Goal: Obtain resource: Download file/media

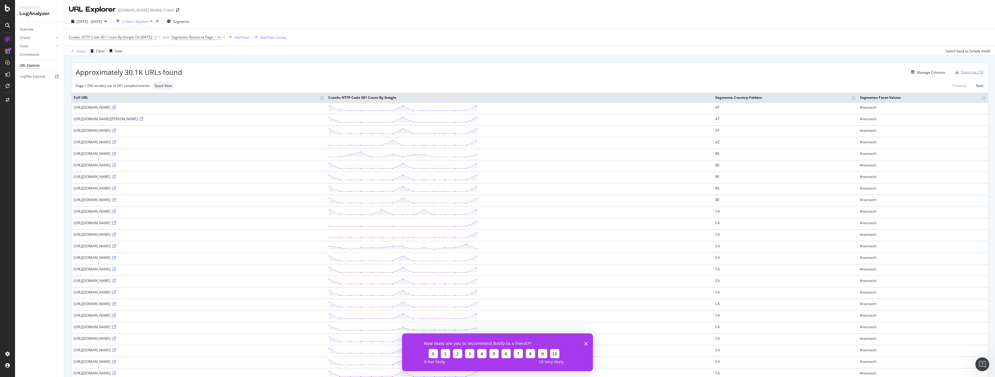
click at [966, 70] on div "Export as CSV" at bounding box center [972, 72] width 22 height 5
click at [967, 72] on div "Export as CSV" at bounding box center [972, 72] width 22 height 5
click at [34, 98] on div "DataExports" at bounding box center [32, 99] width 23 height 6
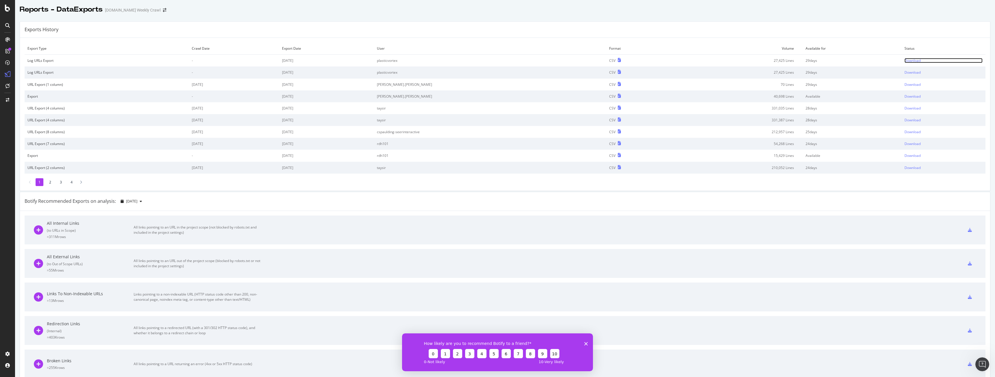
click at [905, 60] on div "Download" at bounding box center [913, 60] width 16 height 5
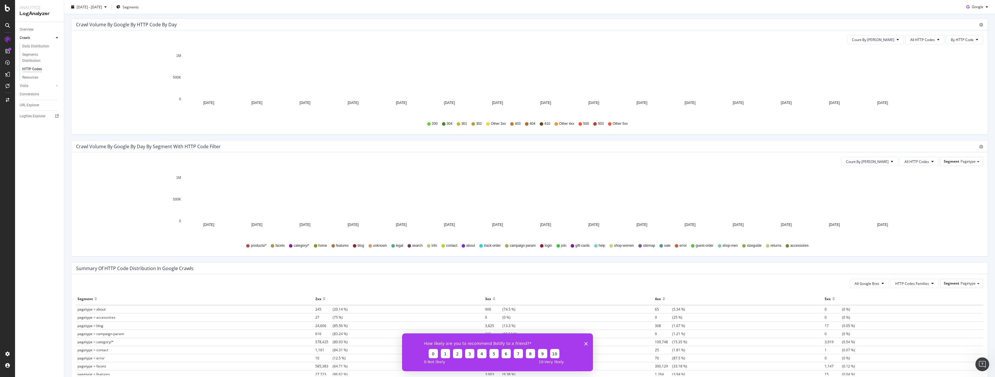
scroll to position [202, 0]
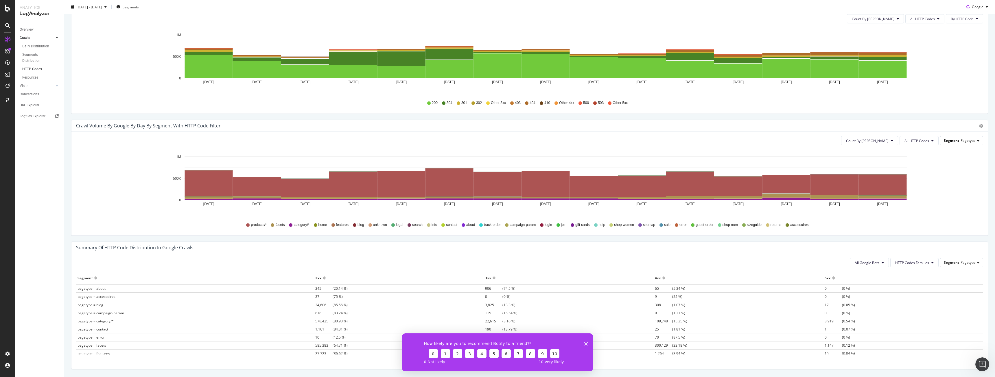
click at [950, 139] on span "Segment" at bounding box center [951, 140] width 15 height 5
click at [952, 164] on div "Country_folders" at bounding box center [957, 165] width 46 height 8
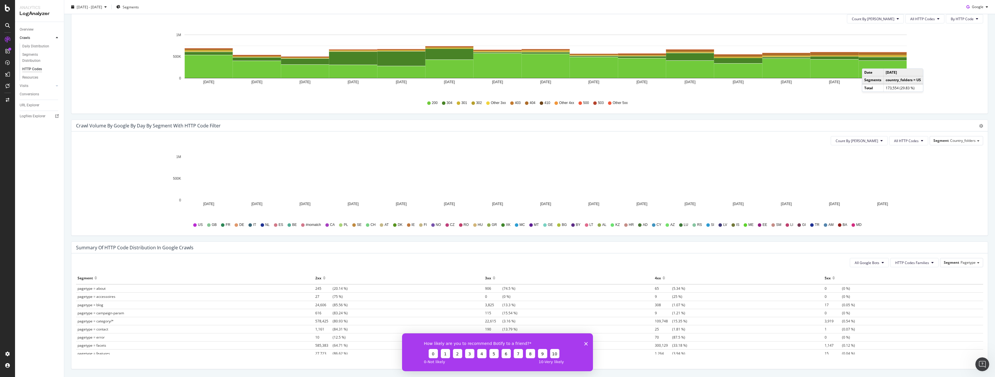
scroll to position [87, 0]
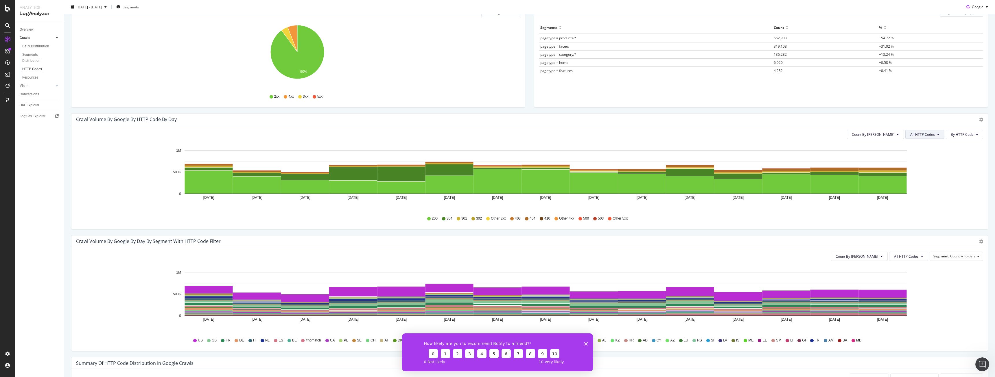
click at [910, 135] on span "All HTTP Codes" at bounding box center [922, 134] width 25 height 5
click at [916, 178] on span "3xx family" at bounding box center [921, 178] width 29 height 5
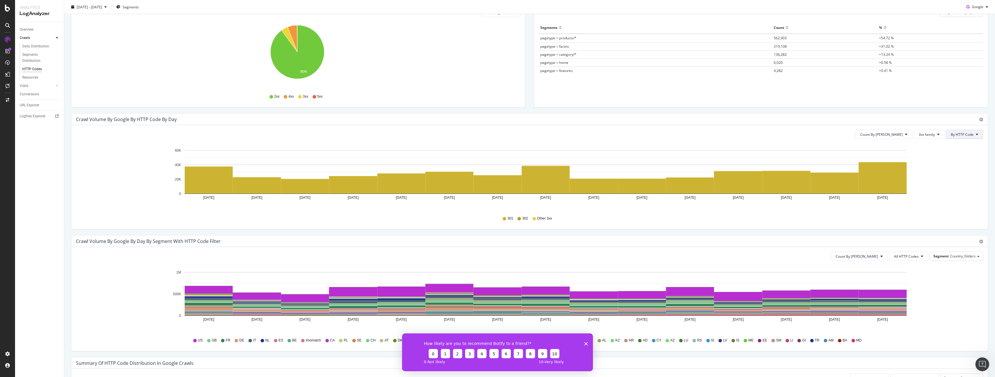
click at [951, 136] on span "By HTTP Code" at bounding box center [962, 134] width 23 height 5
click at [900, 138] on button "Count By Day" at bounding box center [883, 134] width 57 height 9
click at [900, 137] on button "Count By Day" at bounding box center [883, 134] width 57 height 9
drag, startPoint x: 904, startPoint y: 165, endPoint x: 902, endPoint y: 167, distance: 3.1
click at [902, 167] on rect "A chart." at bounding box center [883, 178] width 48 height 31
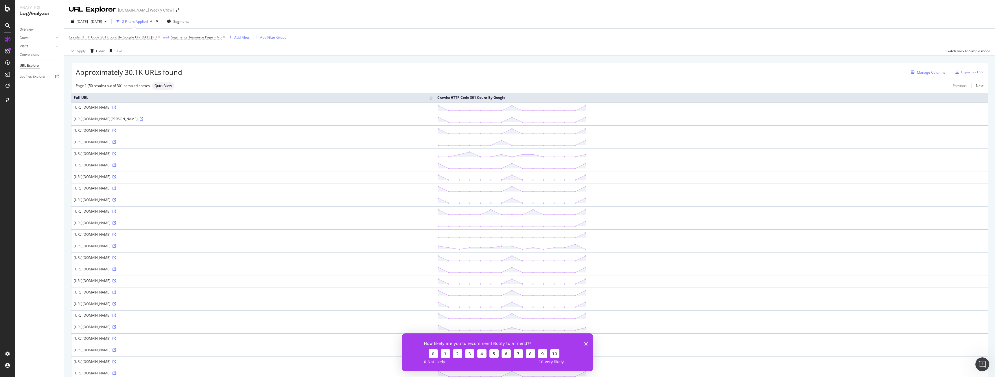
click at [937, 73] on div "Manage Columns" at bounding box center [931, 72] width 28 height 5
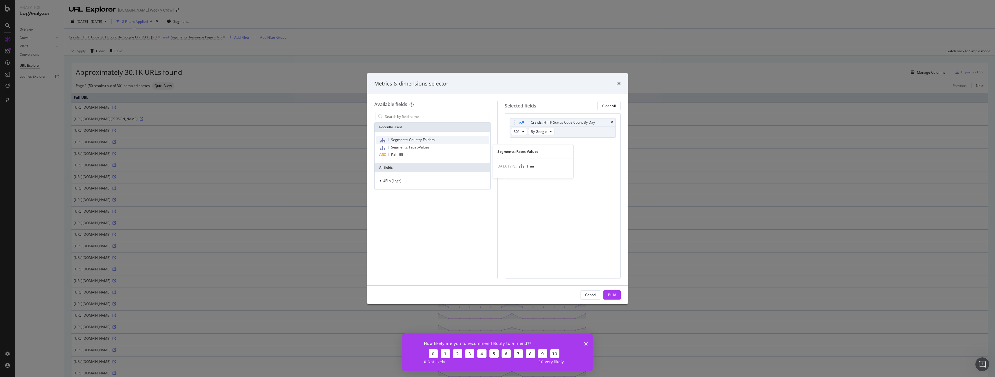
click at [427, 143] on div "Segments: Country-Folders" at bounding box center [432, 141] width 113 height 8
click at [427, 148] on span "Segments: Facet-Values" at bounding box center [410, 147] width 38 height 5
click at [422, 154] on div "Full URL" at bounding box center [432, 155] width 113 height 7
click at [611, 293] on div "Build" at bounding box center [612, 295] width 8 height 5
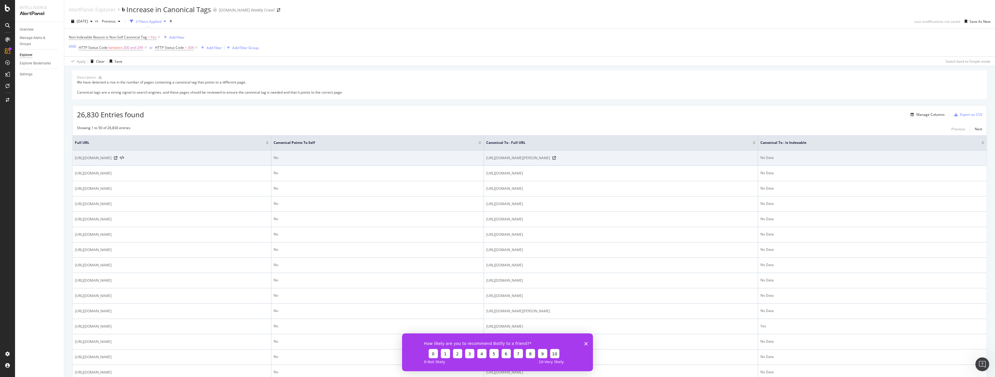
click at [907, 156] on div "No Data" at bounding box center [872, 157] width 224 height 5
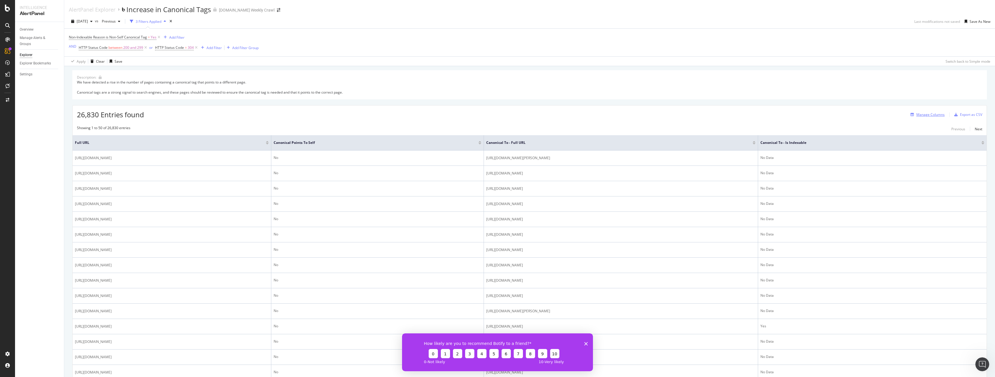
click at [937, 115] on div "Manage Columns" at bounding box center [930, 114] width 28 height 5
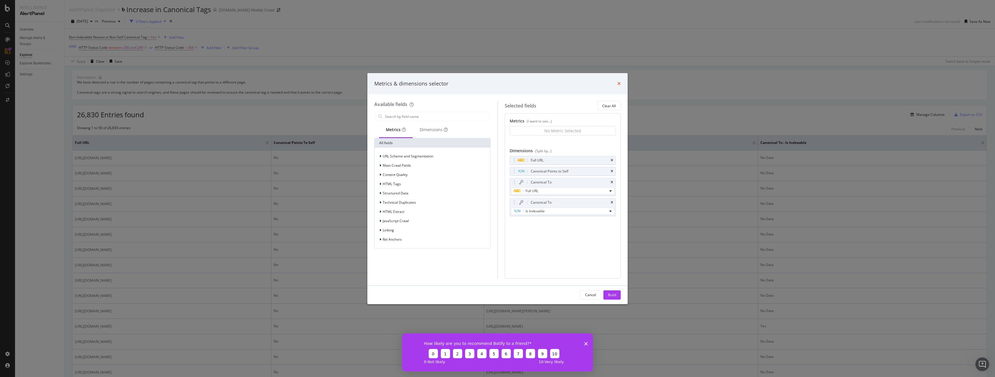
click at [618, 82] on icon "times" at bounding box center [618, 83] width 3 height 5
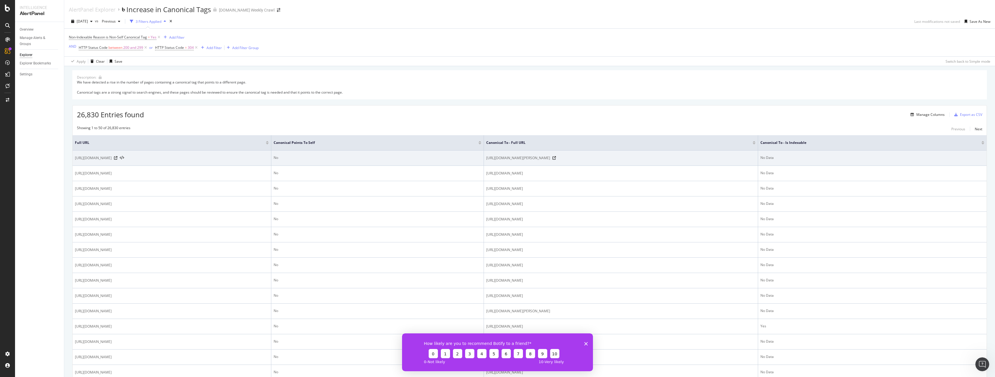
drag, startPoint x: 527, startPoint y: 162, endPoint x: 639, endPoint y: 163, distance: 111.7
click at [639, 163] on td "https://www.levi.com/XK/en/accessories/men/men-bags-accessories/levis-brannan-s…" at bounding box center [621, 158] width 274 height 15
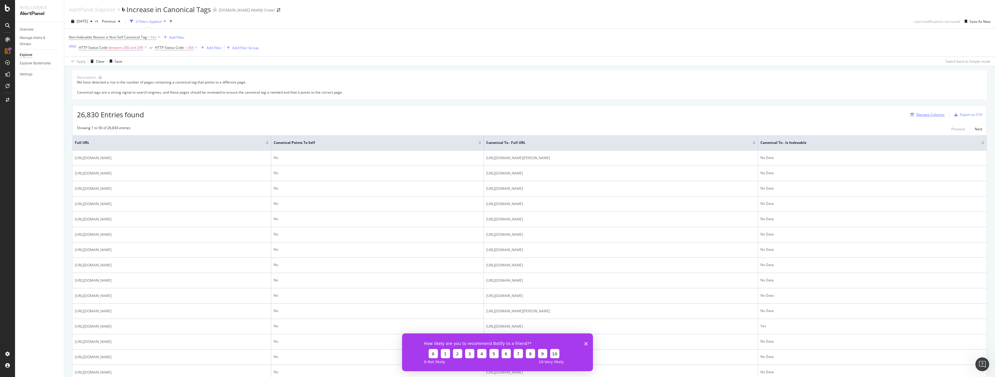
click at [922, 112] on div "Manage Columns" at bounding box center [926, 115] width 36 height 6
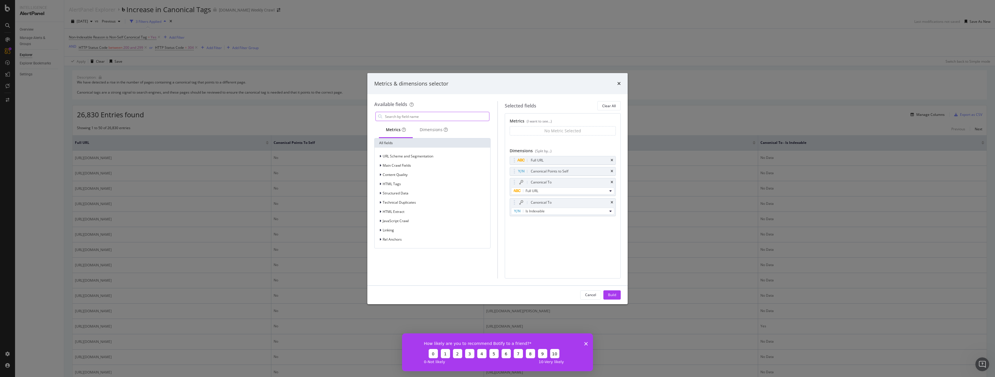
click at [392, 113] on input "modal" at bounding box center [436, 116] width 105 height 9
click at [434, 118] on input "modal" at bounding box center [436, 116] width 105 height 9
type input "facet"
type input "country folder"
type input "country"
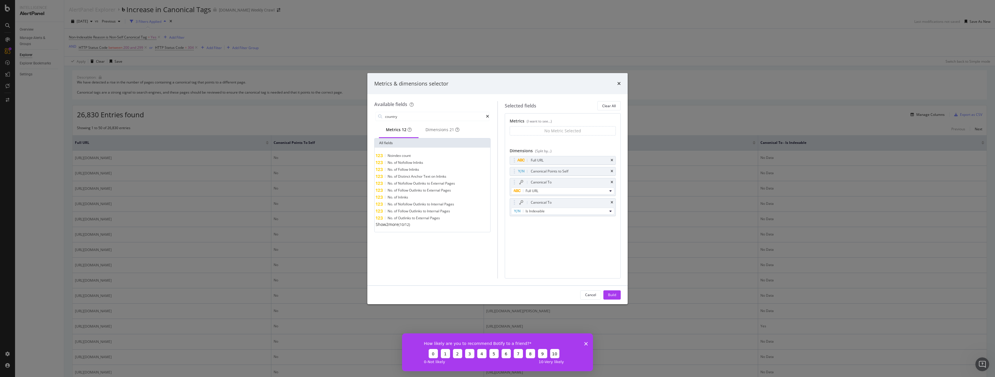
click at [542, 132] on div "No Metric Selected" at bounding box center [563, 130] width 106 height 9
click at [439, 129] on div "Dimensions 21" at bounding box center [443, 130] width 34 height 6
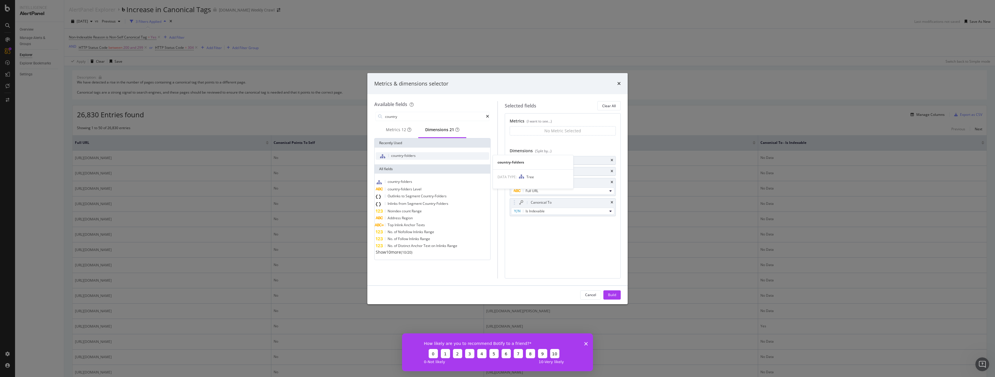
click at [410, 160] on div "country-folders" at bounding box center [432, 156] width 113 height 8
click at [420, 115] on input "country" at bounding box center [435, 116] width 102 height 9
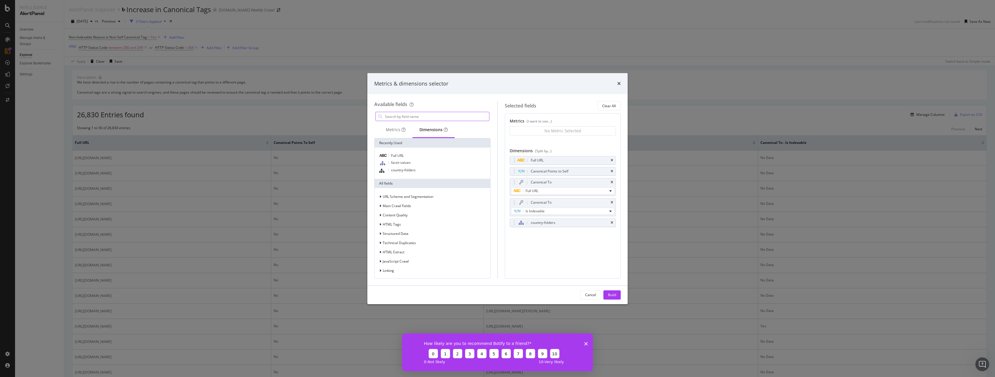
click at [404, 113] on input "modal" at bounding box center [436, 116] width 105 height 9
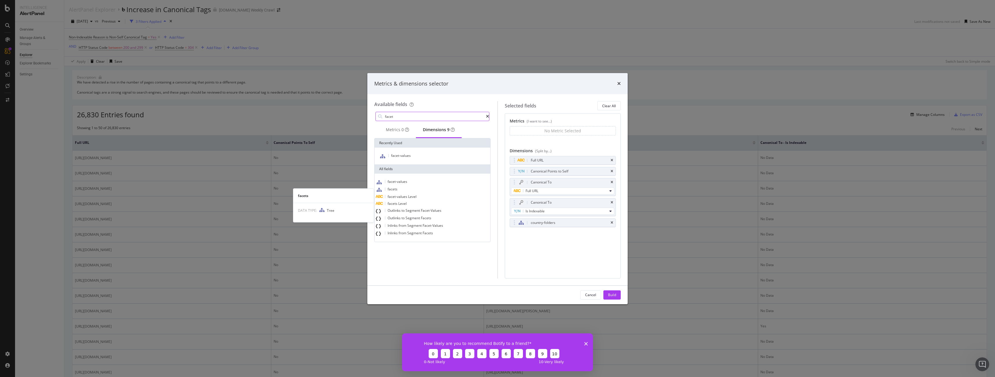
type input "facet"
click at [411, 190] on div "facets" at bounding box center [432, 190] width 113 height 8
click at [418, 183] on div "facet-values" at bounding box center [432, 182] width 113 height 8
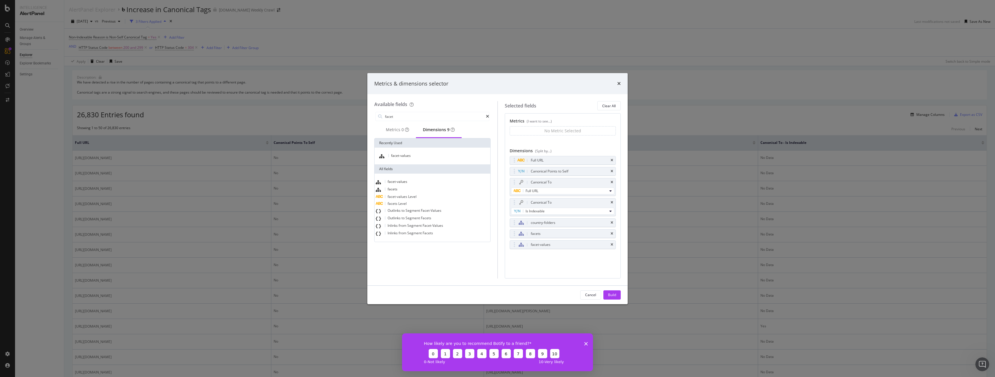
click at [619, 290] on div "Cancel Build" at bounding box center [497, 295] width 260 height 19
click at [618, 292] on button "Build" at bounding box center [611, 295] width 17 height 9
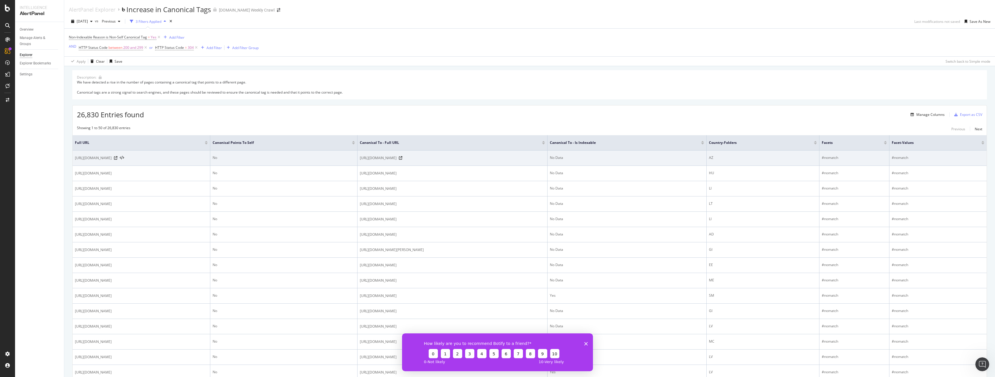
drag, startPoint x: 502, startPoint y: 159, endPoint x: 567, endPoint y: 166, distance: 64.9
click at [548, 166] on td "https://www.levi.com/AZ/en/accessories/men/men-bags-accessories/levis-back-pock…" at bounding box center [453, 158] width 190 height 15
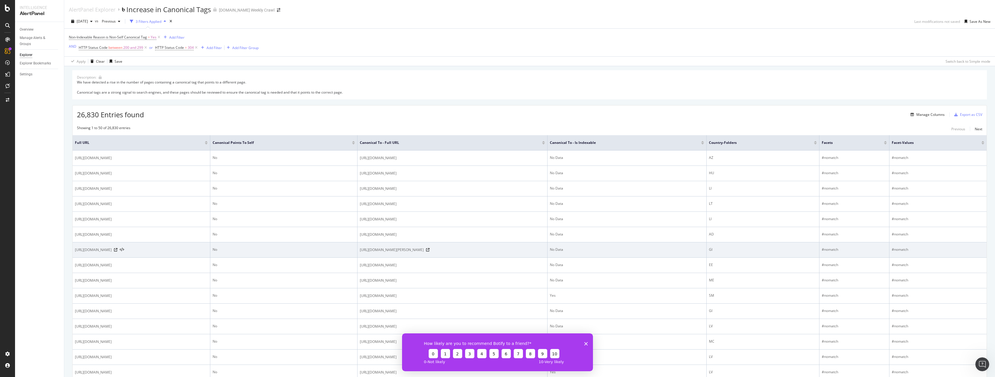
drag, startPoint x: 567, startPoint y: 176, endPoint x: 566, endPoint y: 248, distance: 72.6
click at [424, 248] on span "https://www.levi.com/GI/en/accessories/men/men-bags-accessories/levis-brannan-s…" at bounding box center [392, 250] width 64 height 6
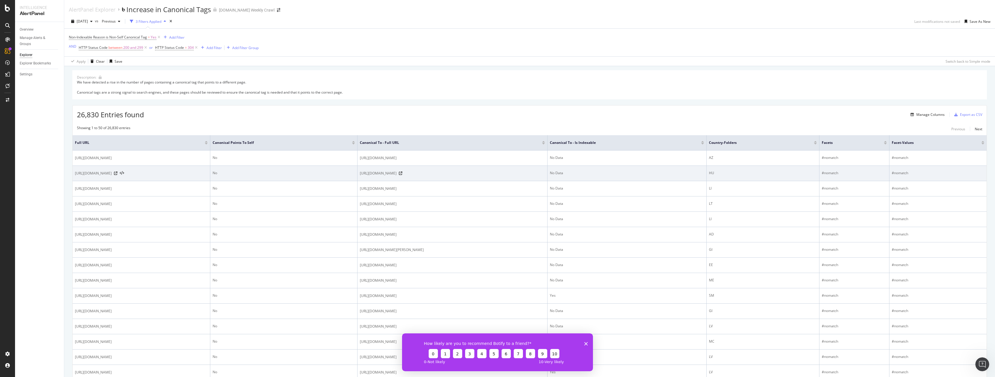
drag, startPoint x: 566, startPoint y: 266, endPoint x: 515, endPoint y: 166, distance: 112.5
click at [515, 166] on td "https://www.levi.com/HU/en/accessories/men/men-bags-accessories/relaxed-dad-cap…" at bounding box center [453, 173] width 190 height 15
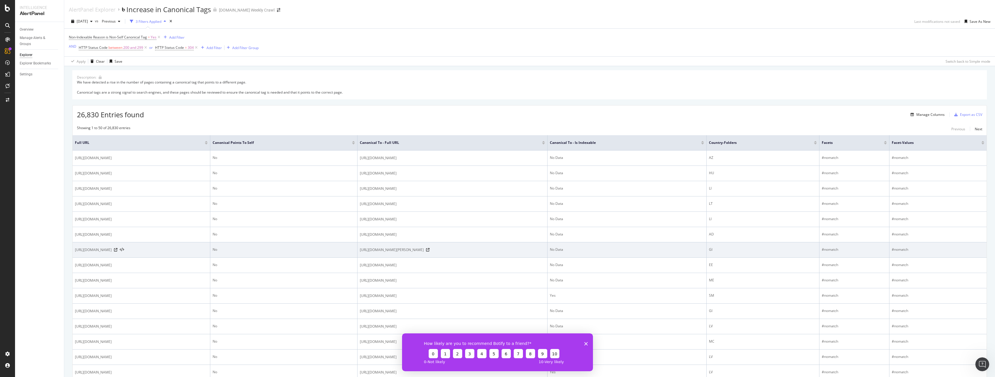
drag, startPoint x: 514, startPoint y: 172, endPoint x: 532, endPoint y: 258, distance: 87.5
click at [532, 258] on td "https://www.levi.com/GI/en/accessories/men/men-bags-accessories/levis-brannan-s…" at bounding box center [453, 250] width 190 height 15
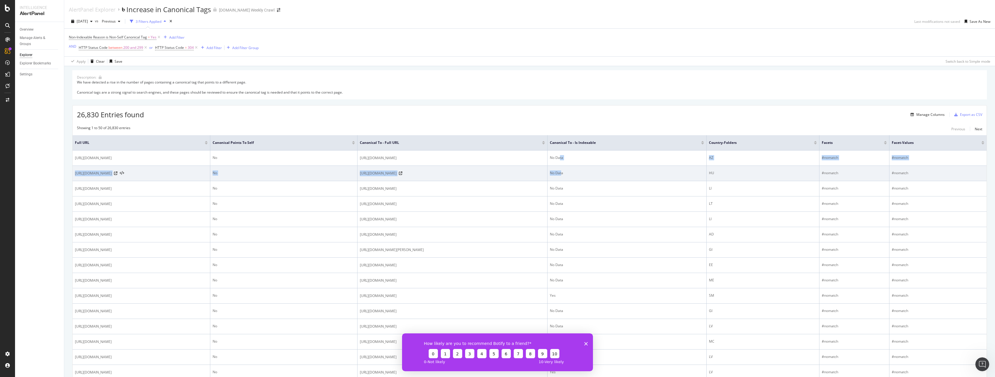
drag, startPoint x: 693, startPoint y: 154, endPoint x: 696, endPoint y: 172, distance: 18.2
click at [696, 172] on div "No Data" at bounding box center [627, 173] width 154 height 5
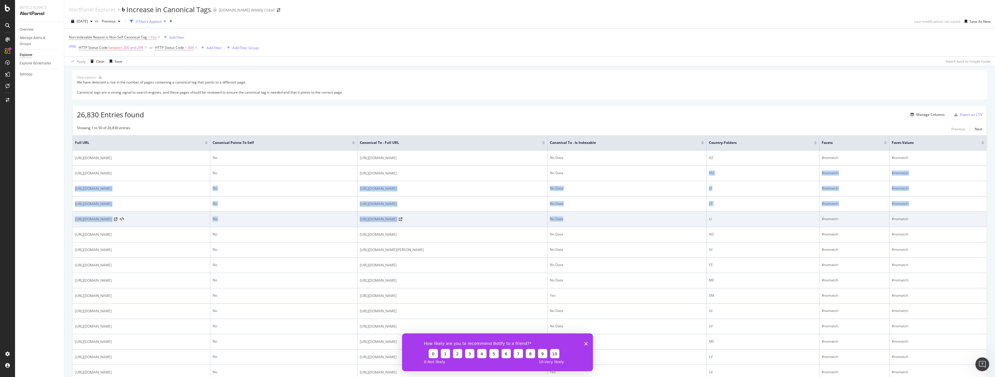
drag, startPoint x: 704, startPoint y: 172, endPoint x: 712, endPoint y: 222, distance: 50.6
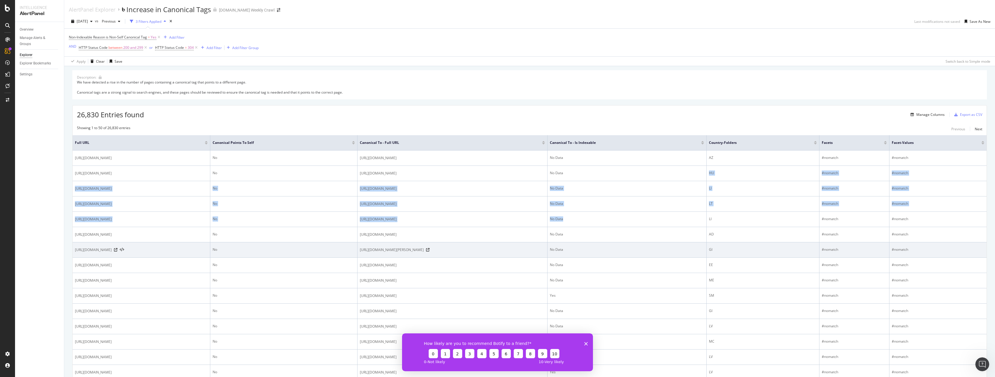
drag, startPoint x: 712, startPoint y: 222, endPoint x: 715, endPoint y: 250, distance: 28.0
click at [707, 222] on td "No Data" at bounding box center [627, 219] width 159 height 15
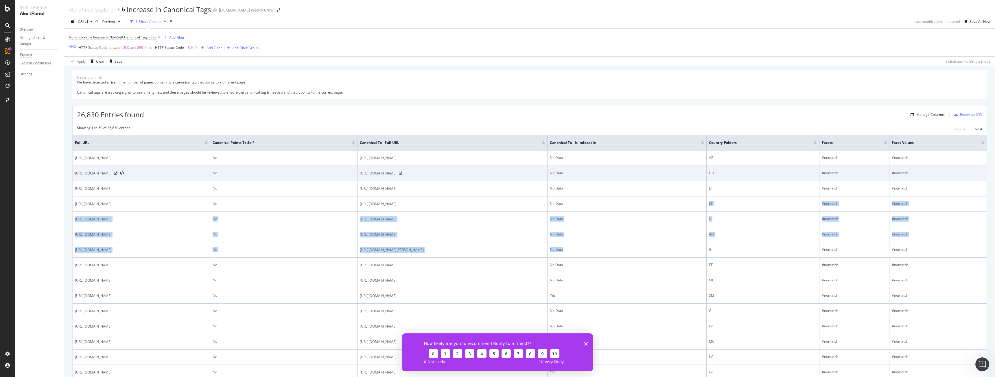
drag, startPoint x: 715, startPoint y: 250, endPoint x: 700, endPoint y: 174, distance: 76.8
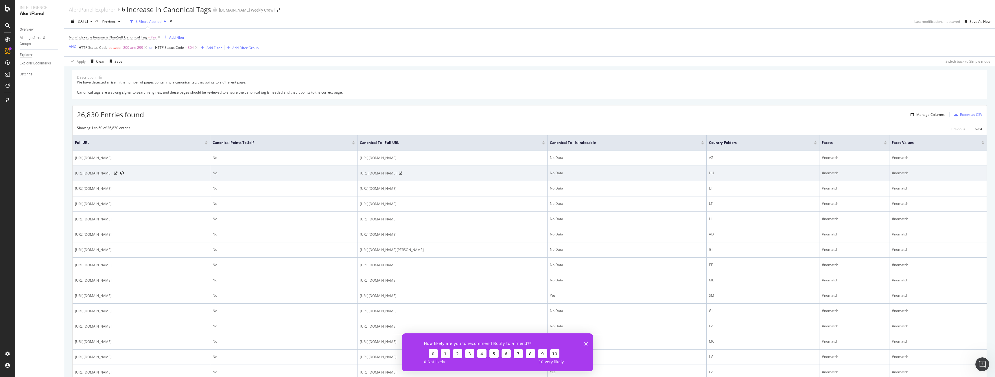
click at [699, 173] on div "No Data" at bounding box center [627, 173] width 154 height 5
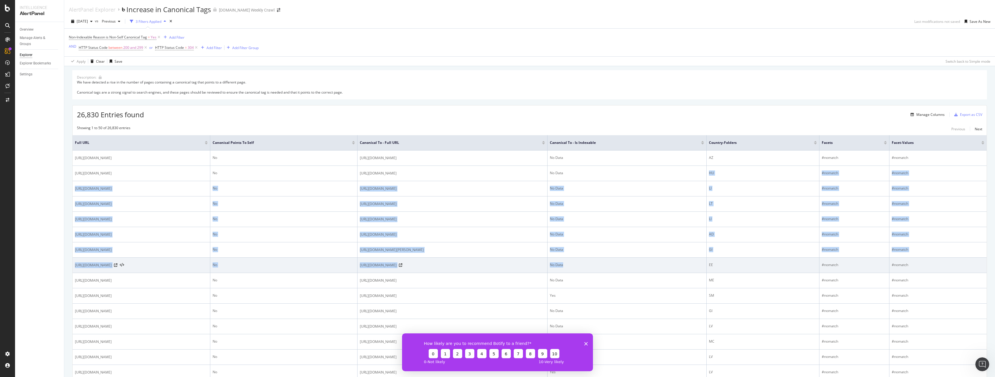
drag, startPoint x: 699, startPoint y: 189, endPoint x: 718, endPoint y: 273, distance: 86.4
click at [707, 273] on td "No Data" at bounding box center [627, 265] width 159 height 15
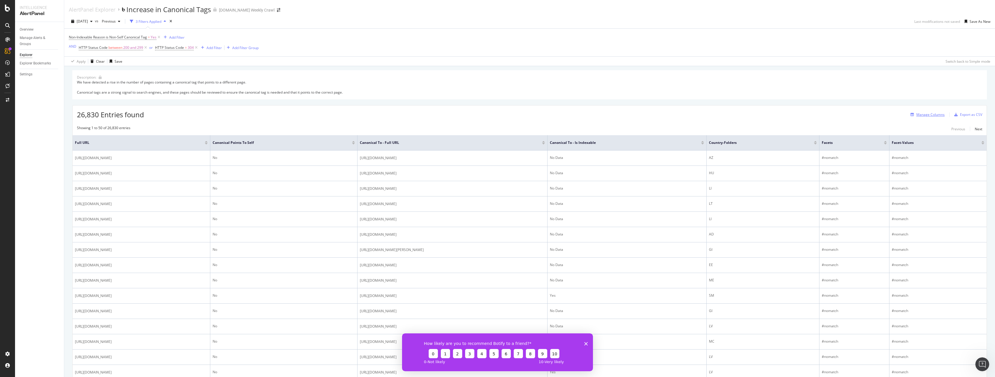
click at [936, 116] on div "Manage Columns" at bounding box center [930, 114] width 28 height 5
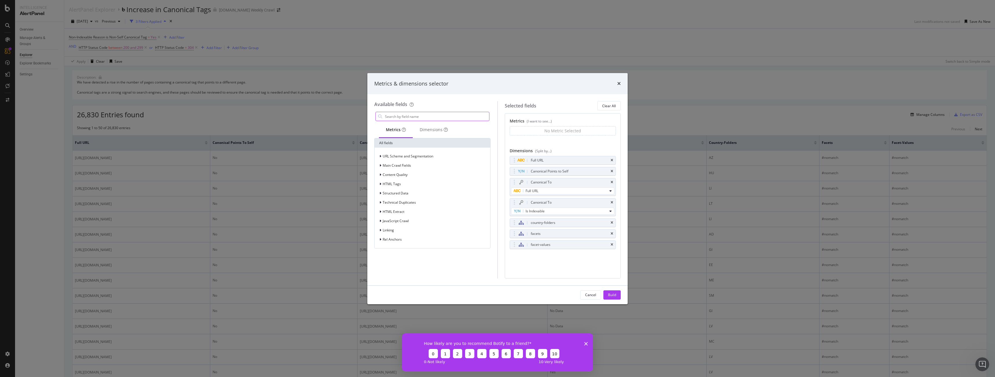
click at [417, 115] on input "modal" at bounding box center [436, 116] width 105 height 9
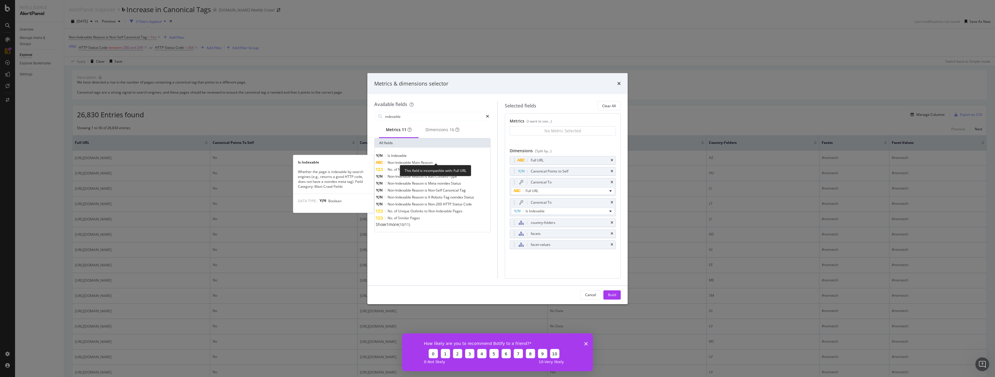
type input "indexable"
click at [407, 156] on span "Indexable" at bounding box center [399, 155] width 16 height 5
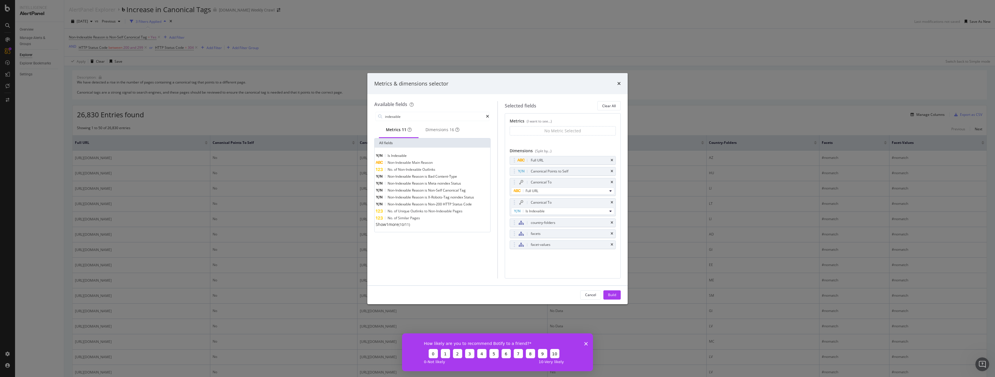
click at [412, 165] on span "Non-Indexable" at bounding box center [400, 162] width 24 height 5
click at [586, 273] on div "Full URL Canonical Points to Self Canonical To Full URL Canonical To Is Indexab…" at bounding box center [563, 220] width 106 height 106
click at [535, 141] on input "modal" at bounding box center [550, 139] width 40 height 9
click at [525, 142] on button "Count" at bounding box center [519, 138] width 19 height 7
click at [526, 140] on icon "modal" at bounding box center [525, 138] width 2 height 3
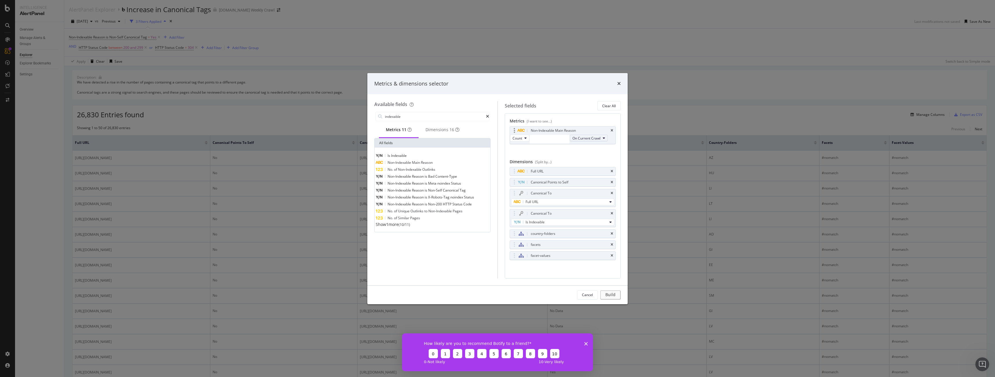
click at [572, 141] on span "On Current Crawl" at bounding box center [586, 138] width 28 height 5
click at [540, 143] on div "Indexable 93,010 URLS Meta noindex 14,946 URLS Canonical Not Equal 12,023 URLS …" at bounding box center [549, 139] width 40 height 9
click at [543, 149] on span "Indexable" at bounding box center [537, 148] width 13 height 6
click at [559, 141] on input "Indexable" at bounding box center [550, 139] width 40 height 9
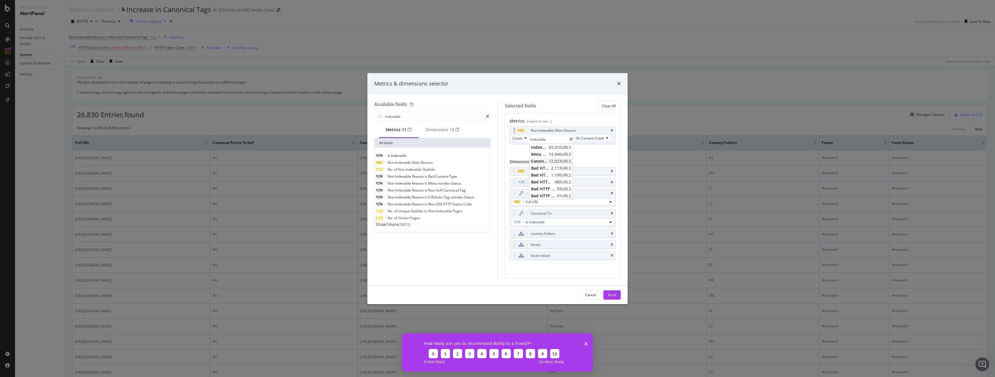
click at [545, 160] on span "Canonical Not Equal" at bounding box center [539, 162] width 16 height 6
click at [573, 139] on icon "modal" at bounding box center [571, 139] width 3 height 4
click at [611, 129] on icon "times" at bounding box center [612, 130] width 3 height 3
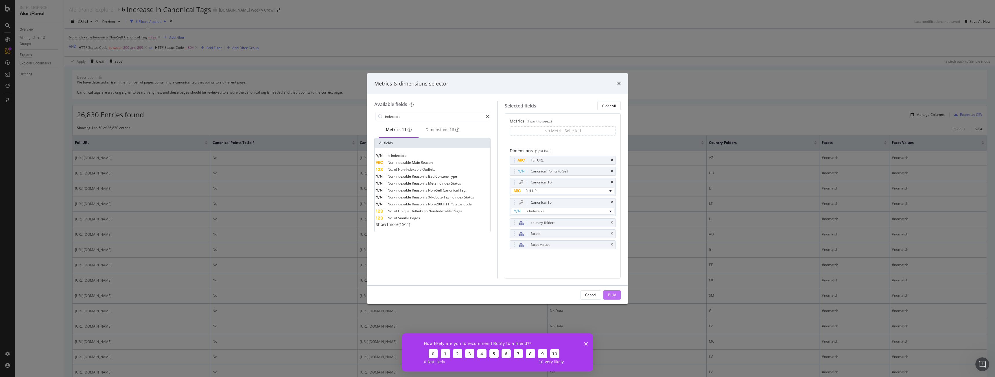
click at [605, 295] on button "Build" at bounding box center [611, 295] width 17 height 9
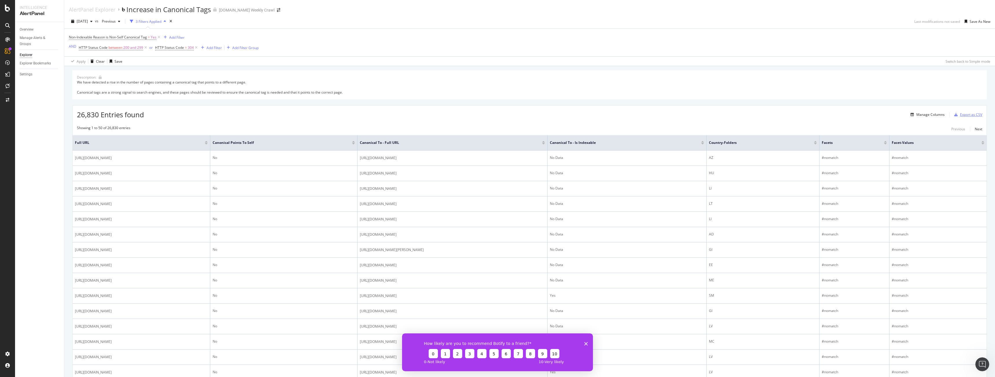
click at [954, 115] on div "button" at bounding box center [956, 114] width 8 height 3
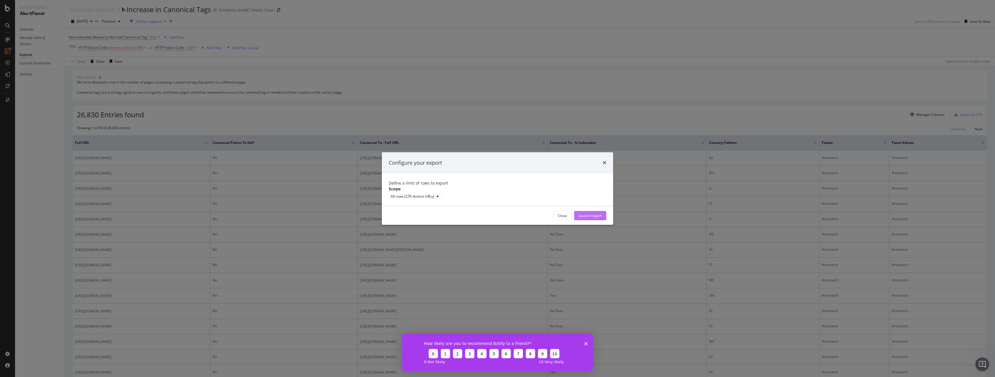
click at [590, 217] on div "Launch Export" at bounding box center [590, 215] width 23 height 9
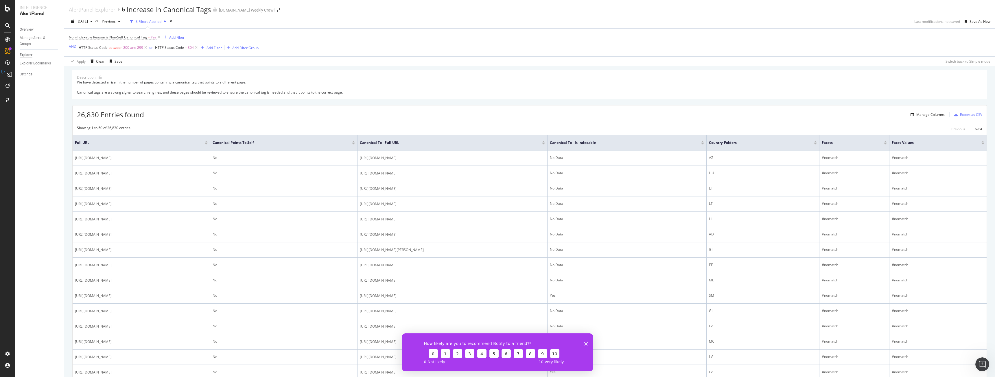
click at [834, 31] on div "Non-Indexable Reason is Non-Self Canonical Tag = Yes Add Filter AND HTTP Status…" at bounding box center [530, 43] width 922 height 28
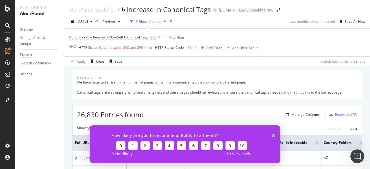
click at [272, 136] on icon "Close survey" at bounding box center [273, 135] width 3 height 3
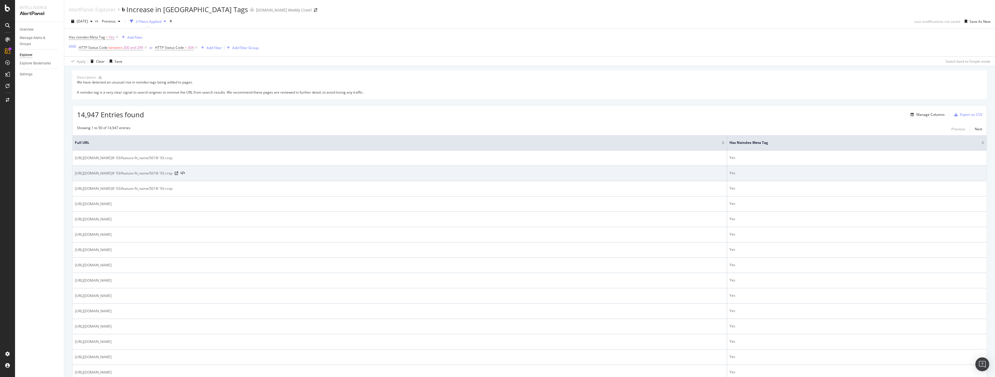
drag, startPoint x: 246, startPoint y: 146, endPoint x: 263, endPoint y: 172, distance: 30.1
click at [172, 172] on span "https://www.levi.com/FI/en/c/levi_clothing_men_jeans_501_original/facets/featur…" at bounding box center [123, 174] width 97 height 6
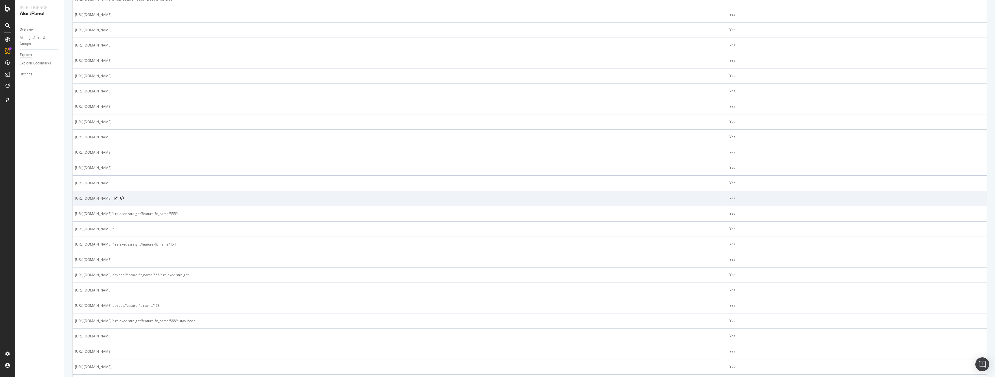
scroll to position [202, 0]
drag, startPoint x: 205, startPoint y: 185, endPoint x: 280, endPoint y: 207, distance: 77.6
click at [280, 207] on tbody "https://www.levi.com/CH/de_CH/c/levi_clothing_men_jeans_501_original/facets/fea…" at bounding box center [530, 331] width 914 height 767
click at [280, 207] on td "https://www.levi.com/US/en_US/levis-select-styles-deals/levis-select-styles-dea…" at bounding box center [400, 201] width 655 height 15
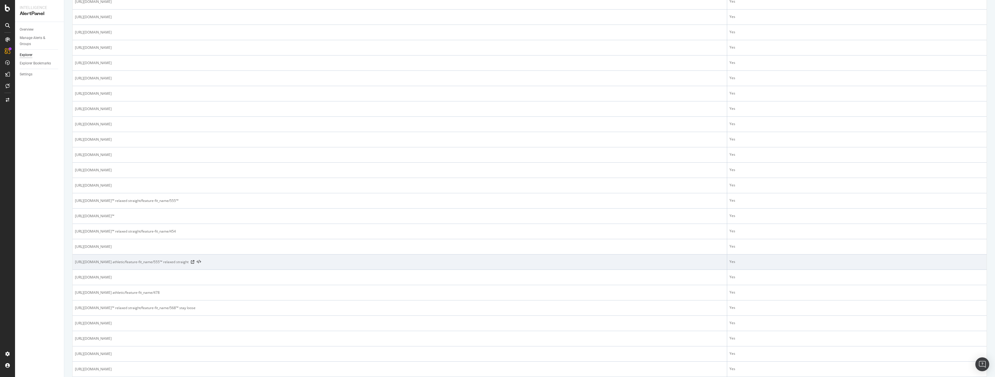
drag, startPoint x: 280, startPoint y: 207, endPoint x: 321, endPoint y: 264, distance: 69.8
click at [321, 264] on tbody "https://www.levi.com/CH/de_CH/c/levi_clothing_men_jeans_501_original/facets/fea…" at bounding box center [530, 331] width 914 height 767
click at [189, 264] on span "https://www.levi.com/US/en_US/levis-select-styles-deals/levis-select-styles-dea…" at bounding box center [132, 262] width 114 height 6
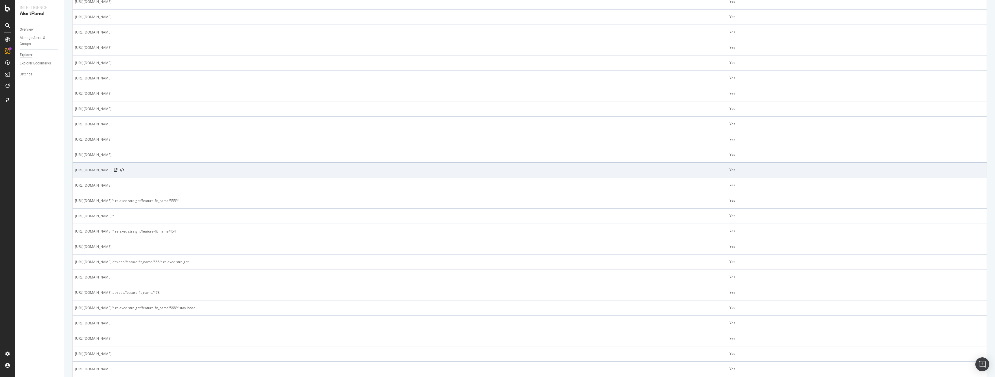
drag, startPoint x: 324, startPoint y: 265, endPoint x: 190, endPoint y: 174, distance: 161.7
click at [192, 175] on tbody "https://www.levi.com/CH/de_CH/c/levi_clothing_men_jeans_501_original/facets/fea…" at bounding box center [530, 331] width 914 height 767
click at [190, 174] on td "https://www.levi.com/LU/en/unsubscribe" at bounding box center [400, 170] width 655 height 15
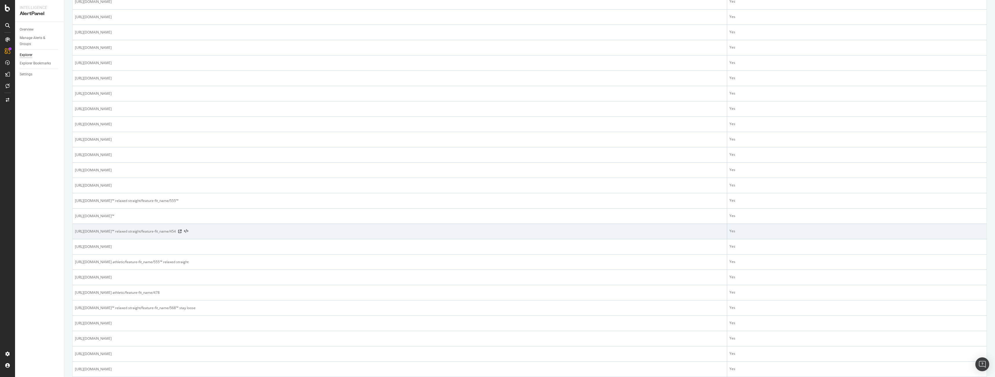
drag, startPoint x: 214, startPoint y: 195, endPoint x: 322, endPoint y: 231, distance: 113.3
click at [322, 231] on tbody "https://www.levi.com/CH/de_CH/c/levi_clothing_men_jeans_501_original/facets/fea…" at bounding box center [530, 331] width 914 height 767
click at [176, 231] on span "https://www.levi.com/US/en_US/levis-select-styles-deals/levis-select-styles-dea…" at bounding box center [125, 232] width 101 height 6
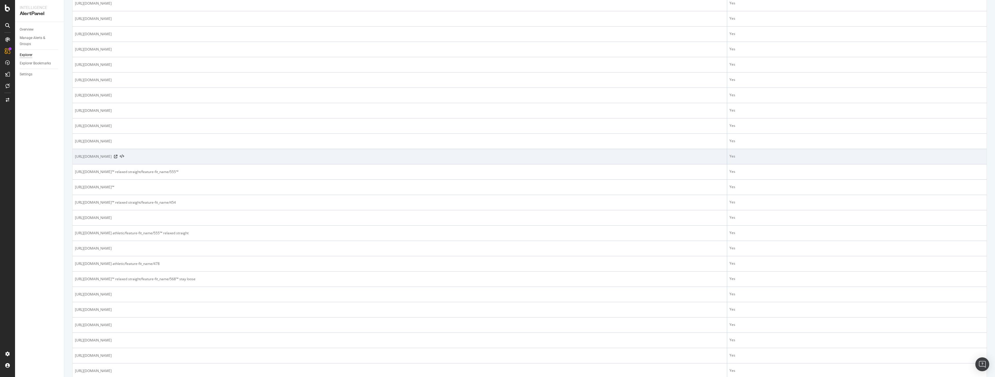
scroll to position [87, 0]
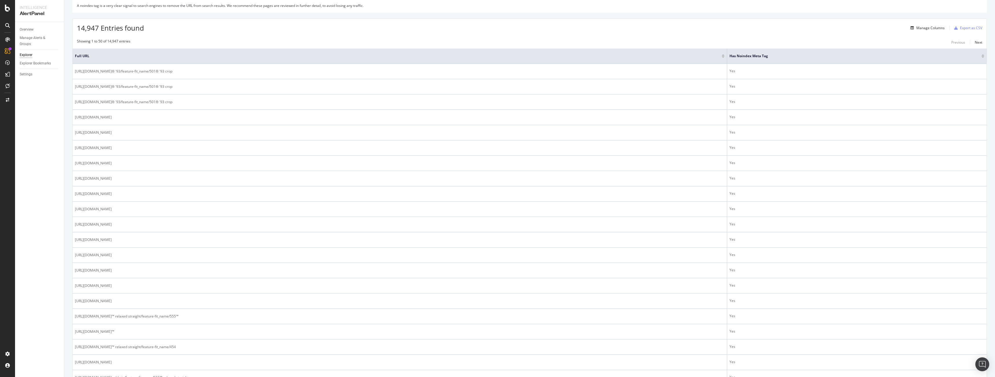
click at [925, 33] on div "Manage Columns Export as CSV" at bounding box center [945, 28] width 74 height 10
click at [927, 29] on div "Manage Columns" at bounding box center [930, 27] width 28 height 5
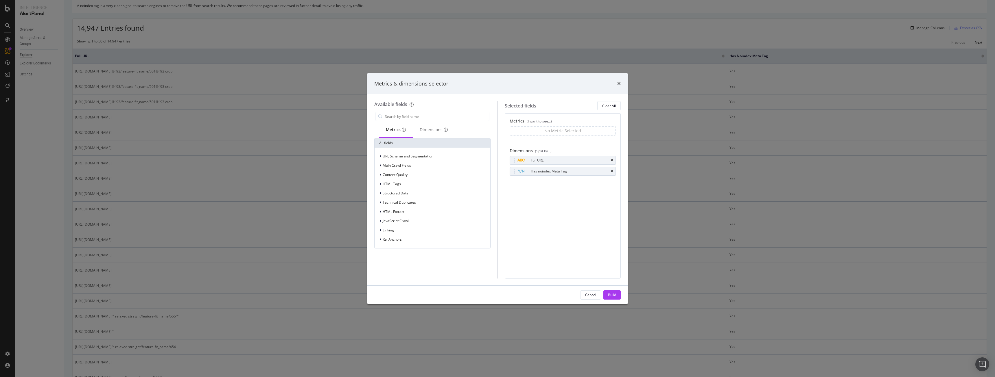
click at [672, 133] on div "Metrics & dimensions selector Available fields Metrics Dimensions All fields UR…" at bounding box center [497, 188] width 995 height 377
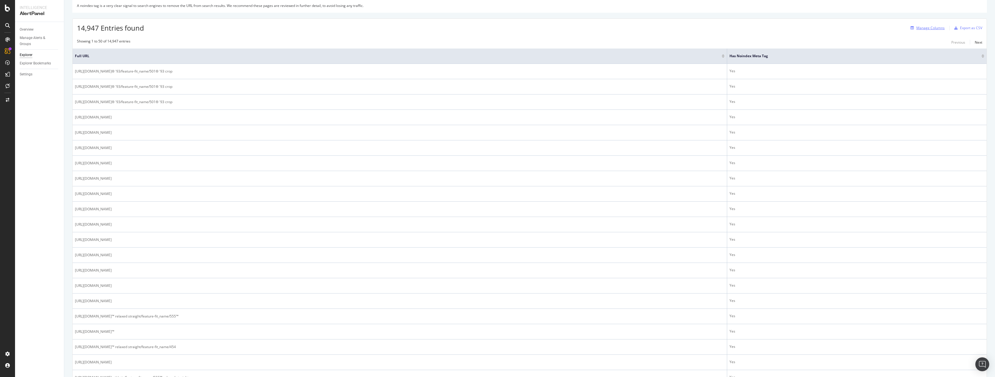
click at [940, 27] on div "Manage Columns" at bounding box center [930, 27] width 28 height 5
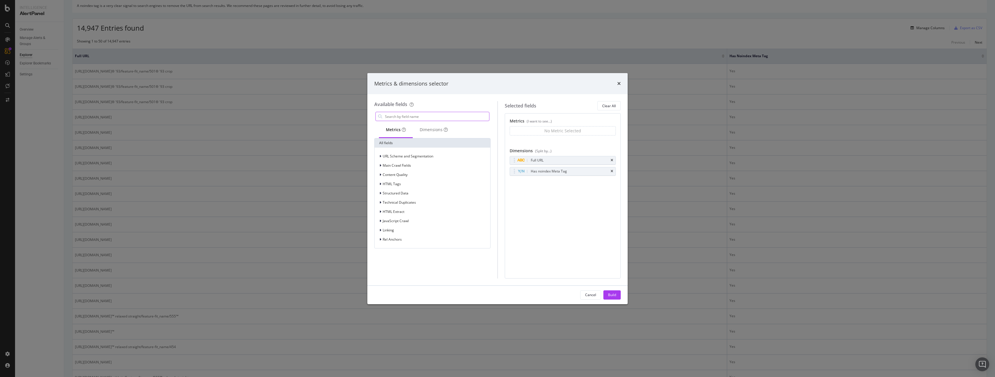
click at [417, 114] on input "modal" at bounding box center [436, 116] width 105 height 9
type input "country"
click at [445, 133] on div "Dimensions 21" at bounding box center [443, 130] width 34 height 6
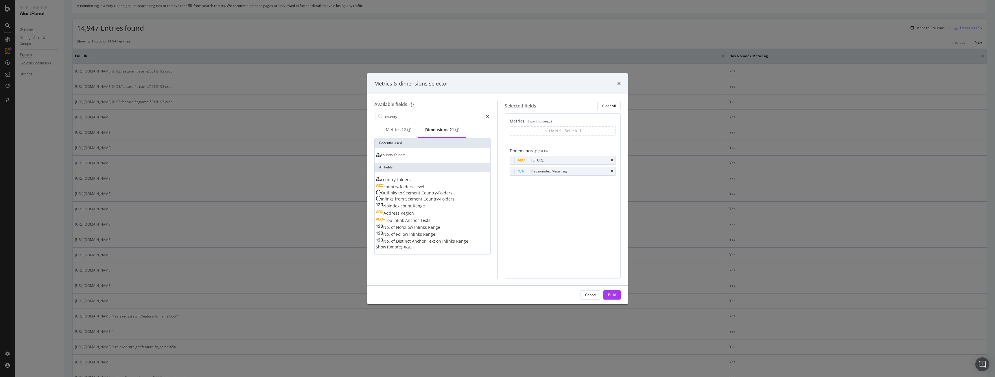
click at [396, 250] on span "Show 10 more" at bounding box center [388, 246] width 25 height 5
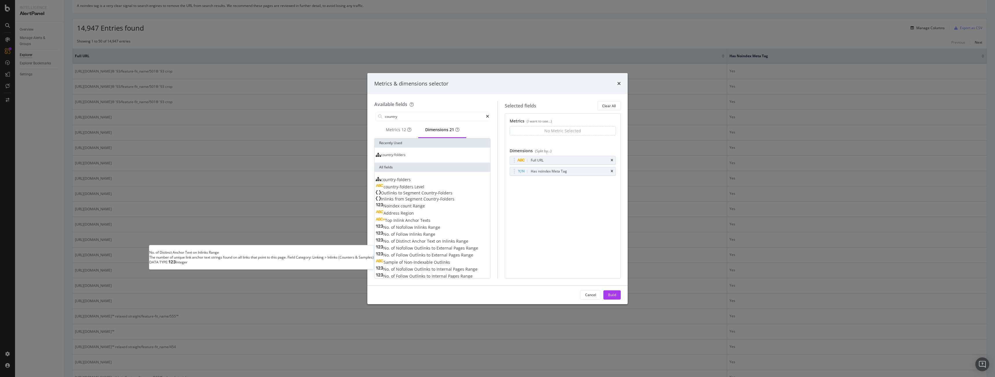
scroll to position [47, 0]
